Goal: Task Accomplishment & Management: Use online tool/utility

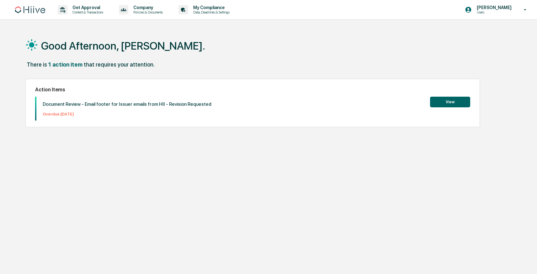
click at [171, 107] on p "Document Review - Email footer for Issuer emails from HII - Revision Requested" at bounding box center [127, 104] width 169 height 6
click at [454, 101] on button "View" at bounding box center [450, 102] width 40 height 11
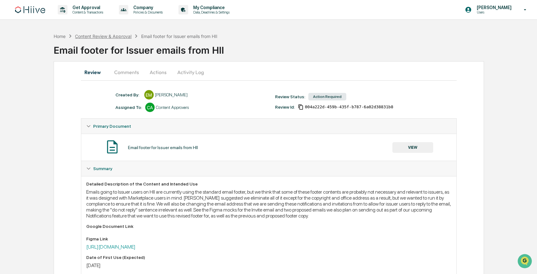
click at [83, 35] on div "Content Review & Approval" at bounding box center [103, 36] width 56 height 5
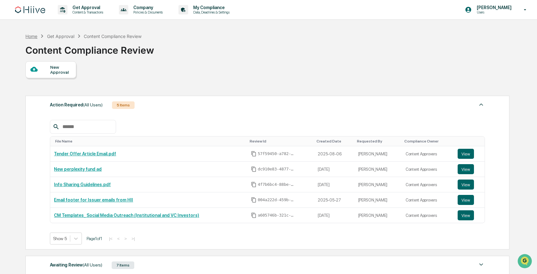
click at [37, 36] on div "Home" at bounding box center [31, 36] width 12 height 5
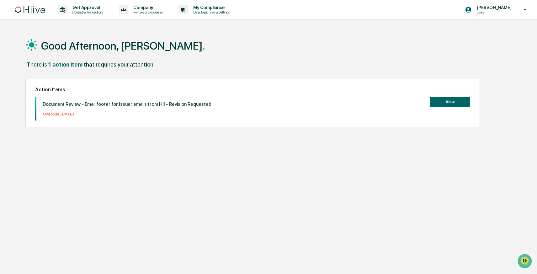
click at [439, 104] on button "View" at bounding box center [450, 102] width 40 height 11
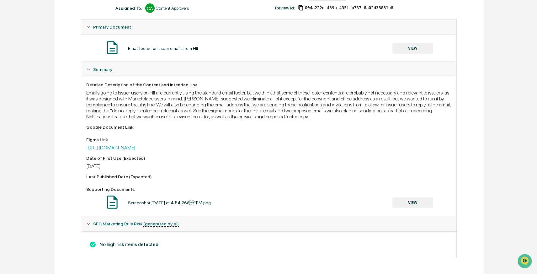
scroll to position [112, 0]
